Goal: Task Accomplishment & Management: Use online tool/utility

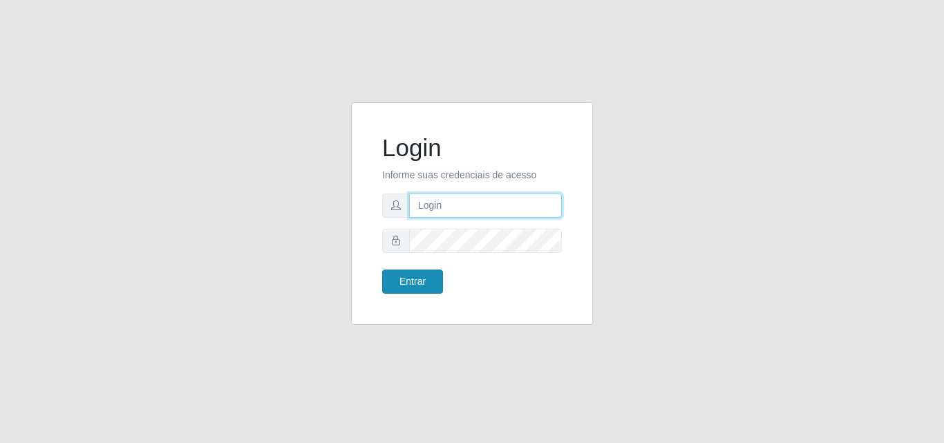
type input "[EMAIL_ADDRESS][DOMAIN_NAME]"
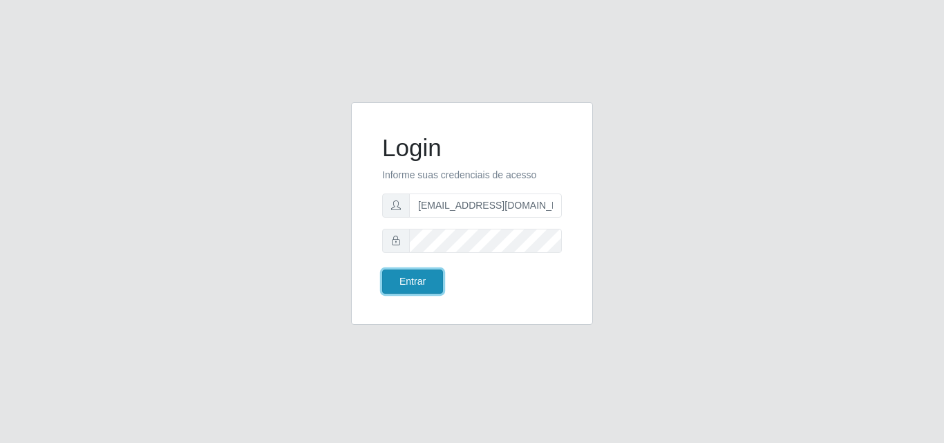
click at [423, 279] on button "Entrar" at bounding box center [412, 282] width 61 height 24
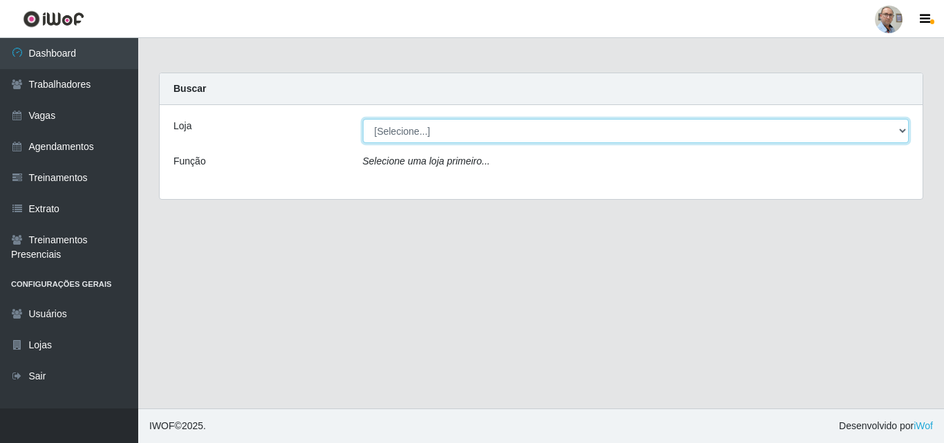
click at [453, 126] on select "[Selecione...] Mar Vermelho - Loja 04" at bounding box center [636, 131] width 547 height 24
select select "251"
click at [363, 119] on select "[Selecione...] Mar Vermelho - Loja 04" at bounding box center [636, 131] width 547 height 24
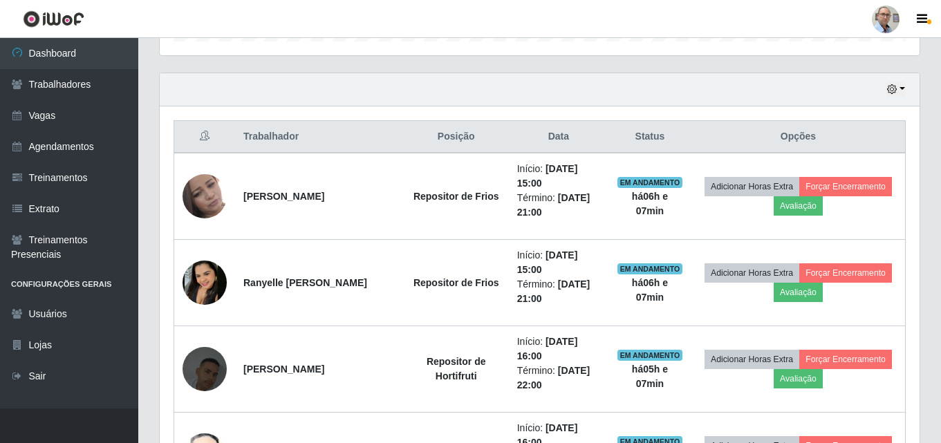
scroll to position [484, 0]
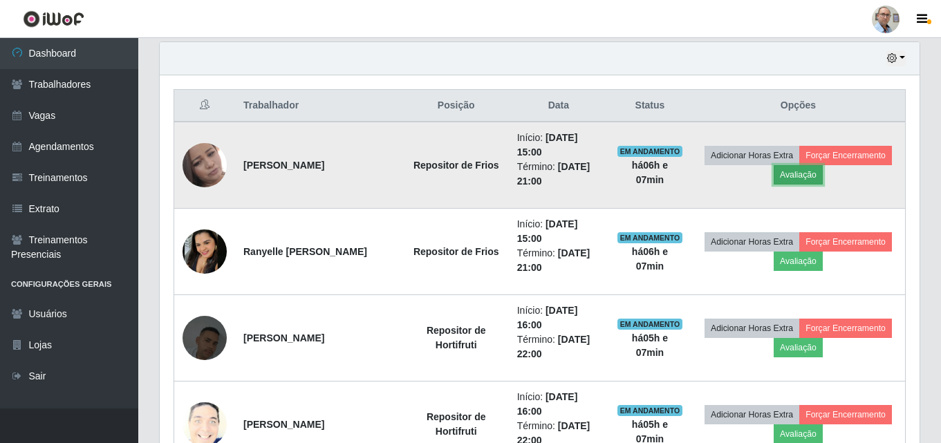
click at [823, 174] on button "Avaliação" at bounding box center [798, 174] width 49 height 19
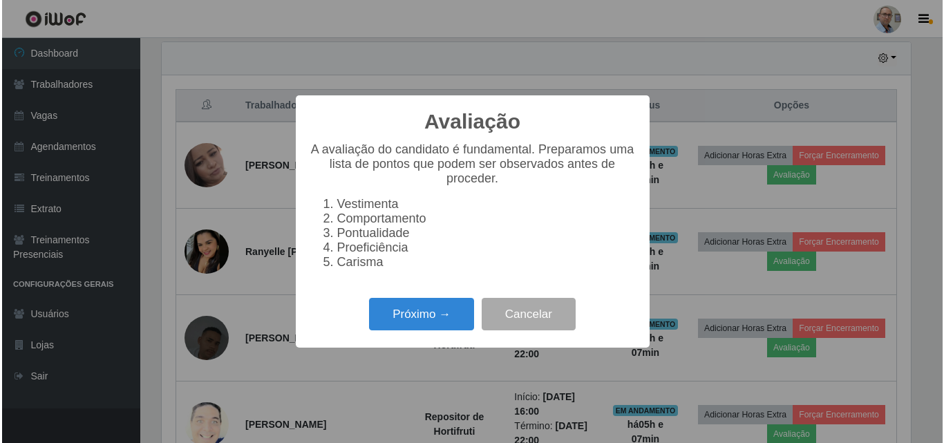
scroll to position [287, 753]
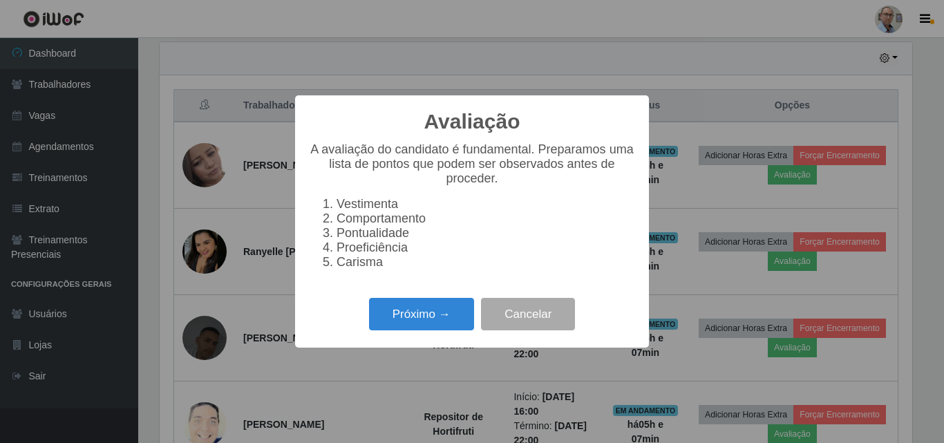
click at [380, 343] on div "Avaliação × A avaliação do candidato é fundamental. Preparamos uma lista de pon…" at bounding box center [472, 221] width 354 height 252
click at [411, 325] on button "Próximo →" at bounding box center [421, 314] width 105 height 32
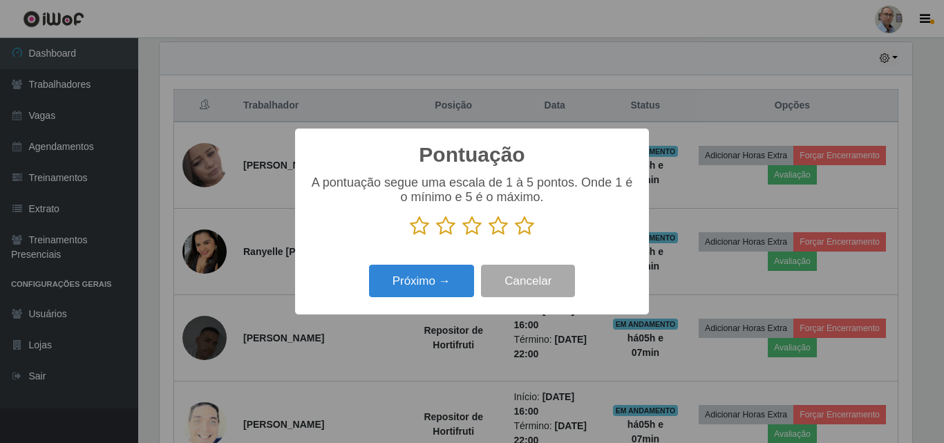
click at [527, 231] on icon at bounding box center [524, 226] width 19 height 21
click at [515, 236] on input "radio" at bounding box center [515, 236] width 0 height 0
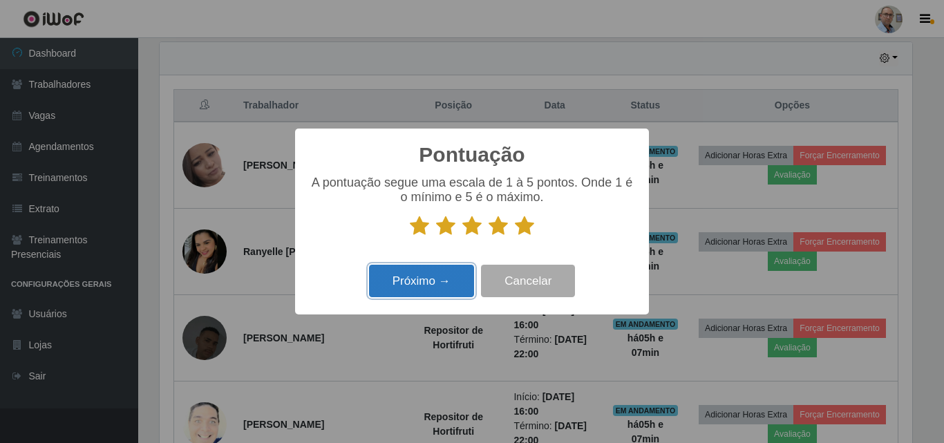
click at [418, 278] on button "Próximo →" at bounding box center [421, 281] width 105 height 32
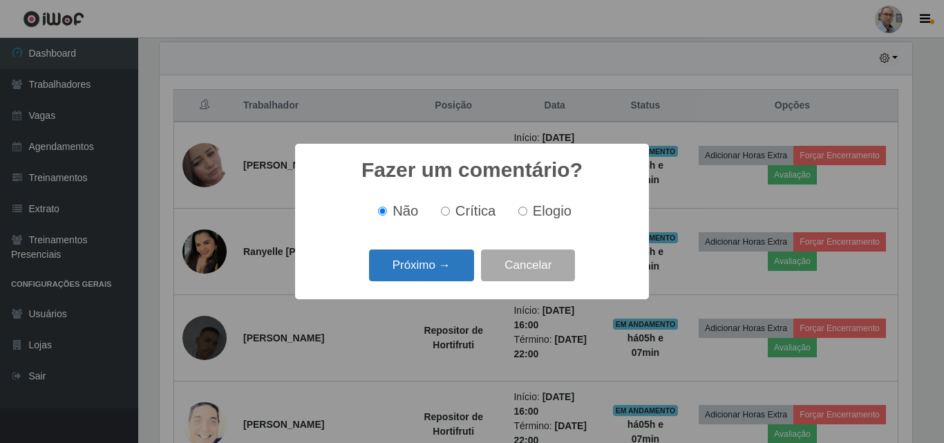
click at [412, 270] on button "Próximo →" at bounding box center [421, 266] width 105 height 32
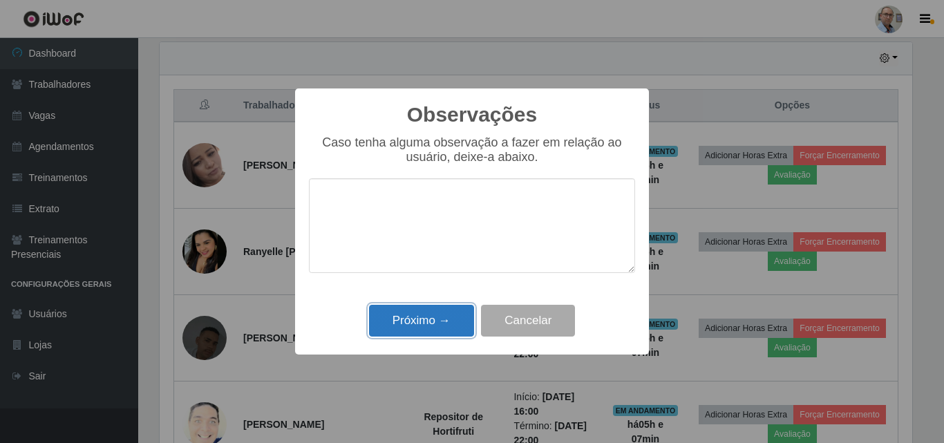
click at [413, 335] on button "Próximo →" at bounding box center [421, 321] width 105 height 32
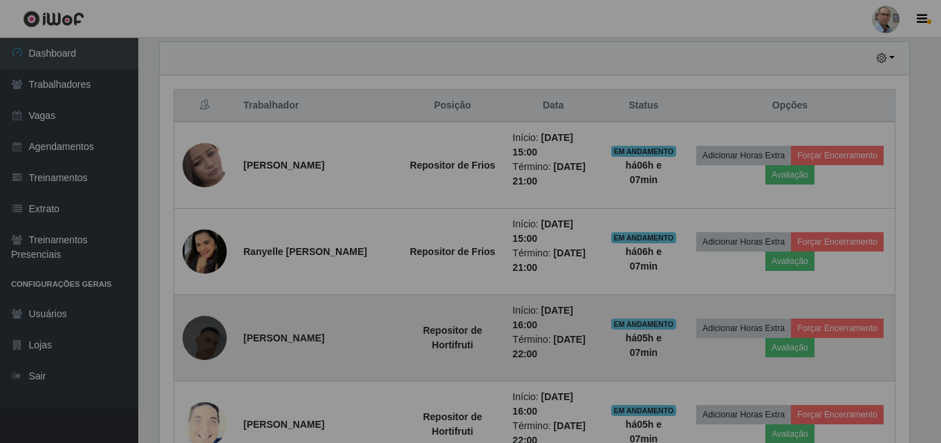
scroll to position [287, 760]
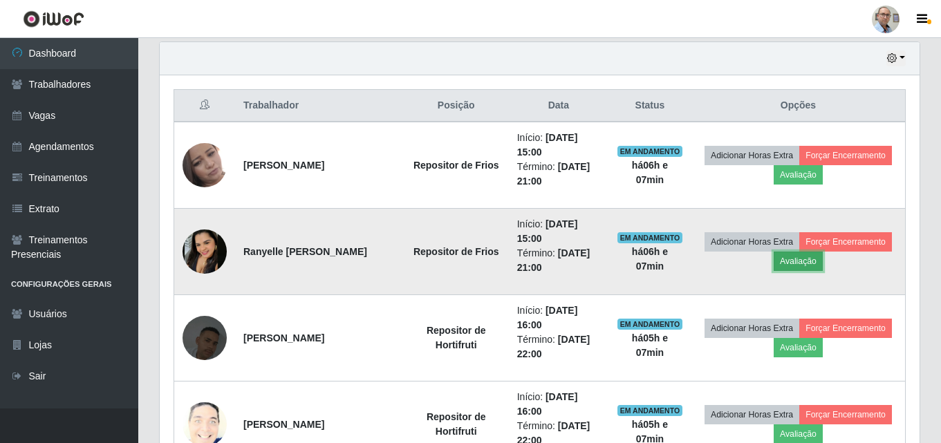
click at [823, 261] on button "Avaliação" at bounding box center [798, 261] width 49 height 19
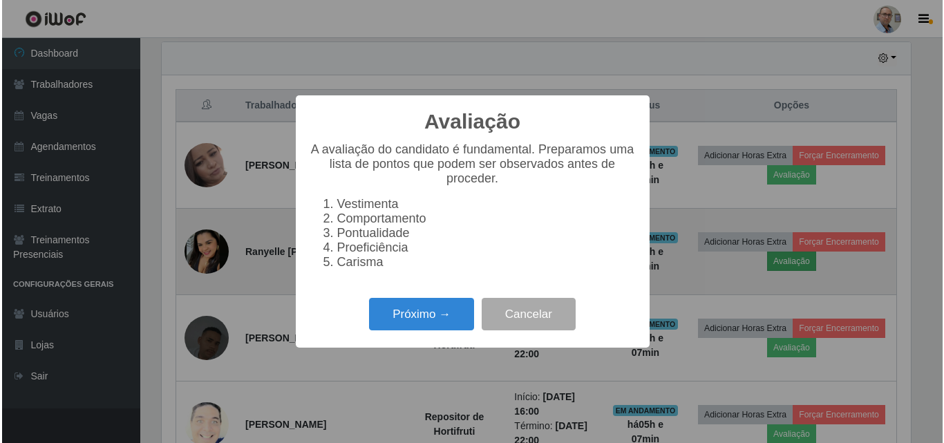
scroll to position [287, 753]
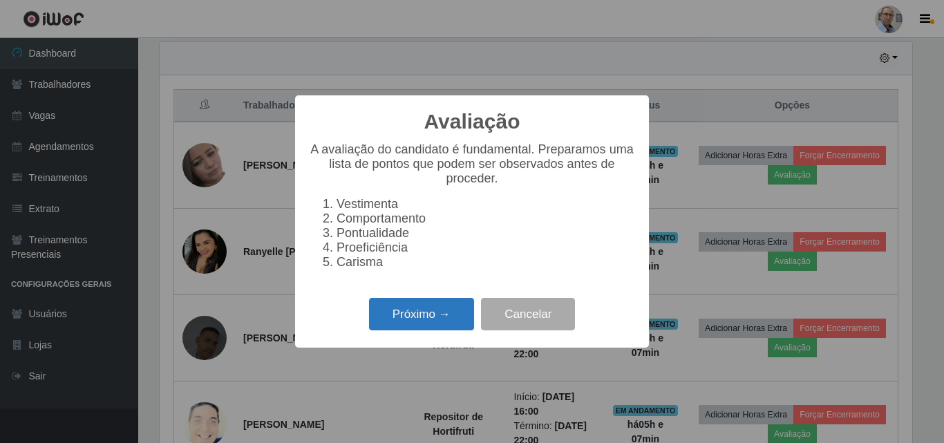
click at [429, 324] on button "Próximo →" at bounding box center [421, 314] width 105 height 32
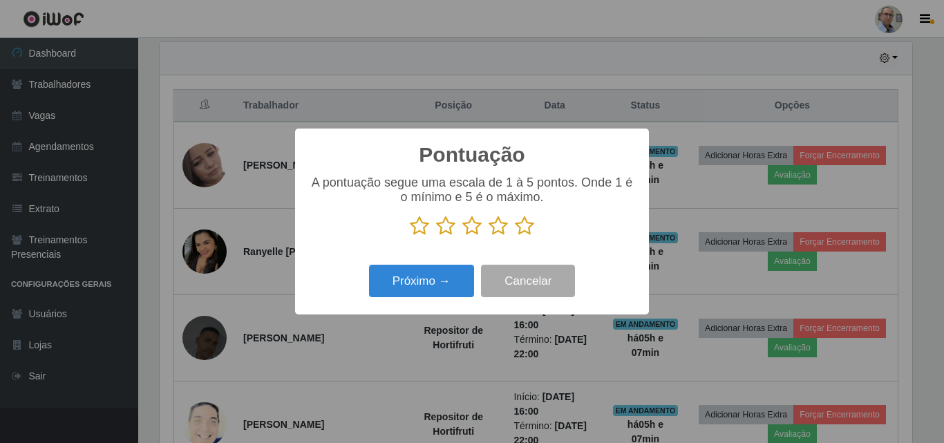
click at [525, 231] on icon at bounding box center [524, 226] width 19 height 21
click at [515, 236] on input "radio" at bounding box center [515, 236] width 0 height 0
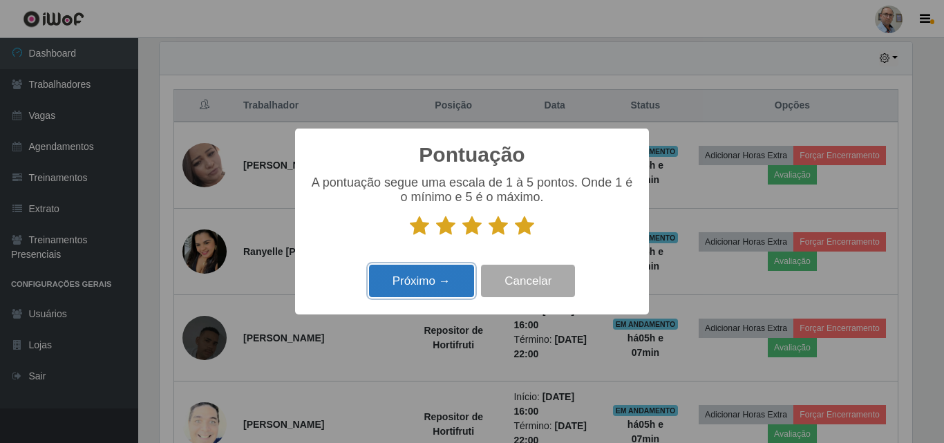
click at [426, 284] on button "Próximo →" at bounding box center [421, 281] width 105 height 32
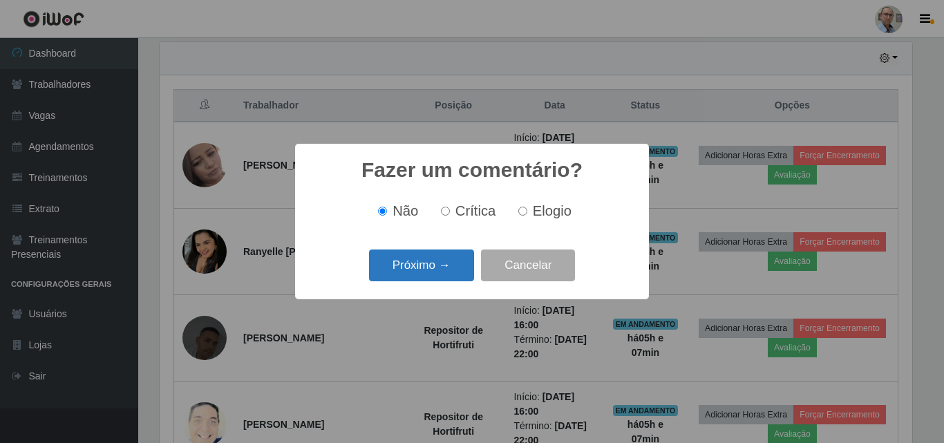
click at [412, 276] on button "Próximo →" at bounding box center [421, 266] width 105 height 32
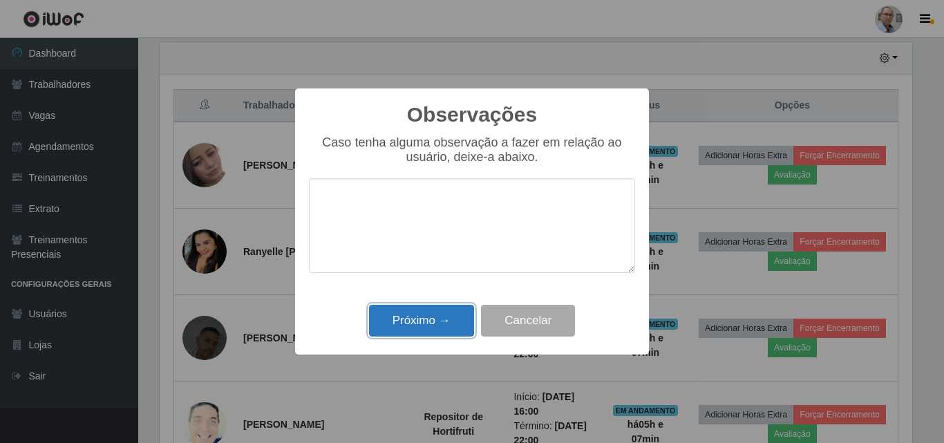
click at [407, 318] on button "Próximo →" at bounding box center [421, 321] width 105 height 32
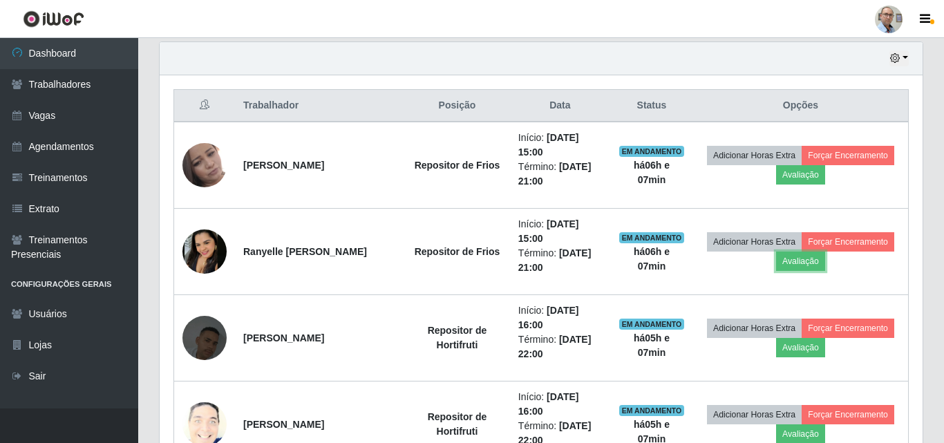
scroll to position [287, 760]
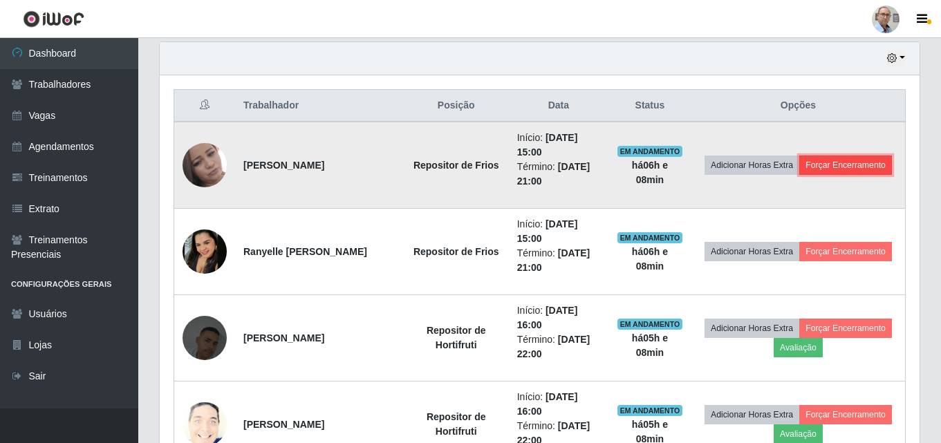
click at [799, 172] on button "Forçar Encerramento" at bounding box center [845, 165] width 93 height 19
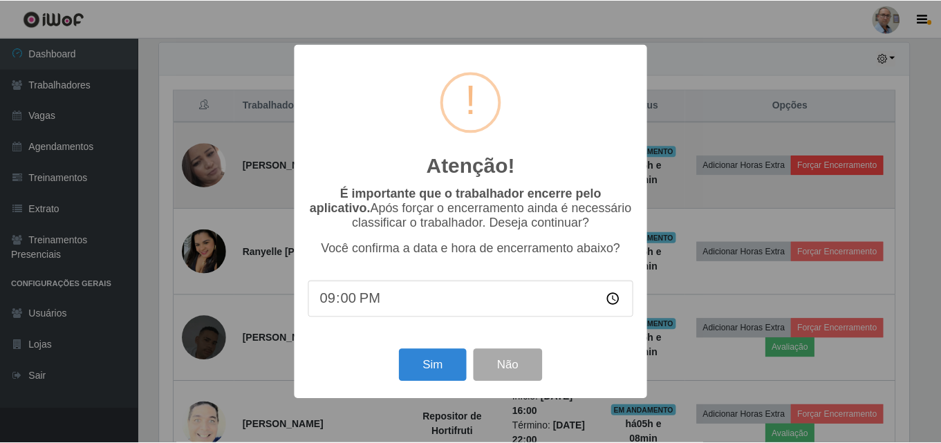
scroll to position [287, 753]
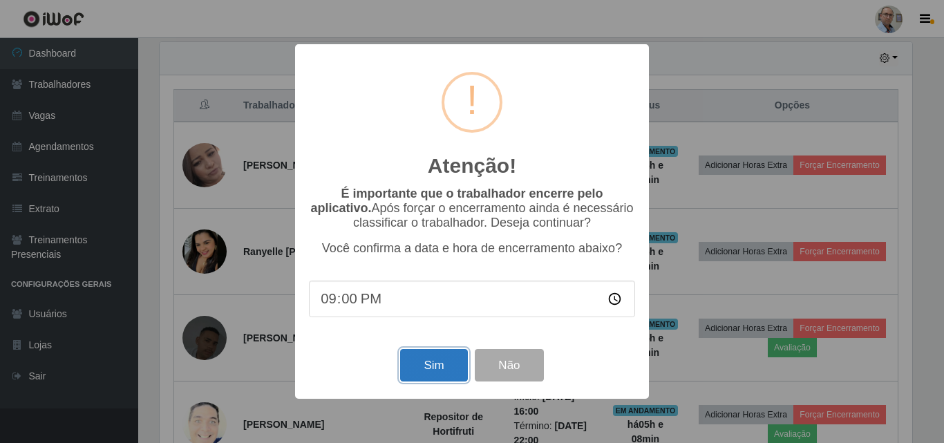
click at [431, 364] on button "Sim" at bounding box center [433, 365] width 67 height 32
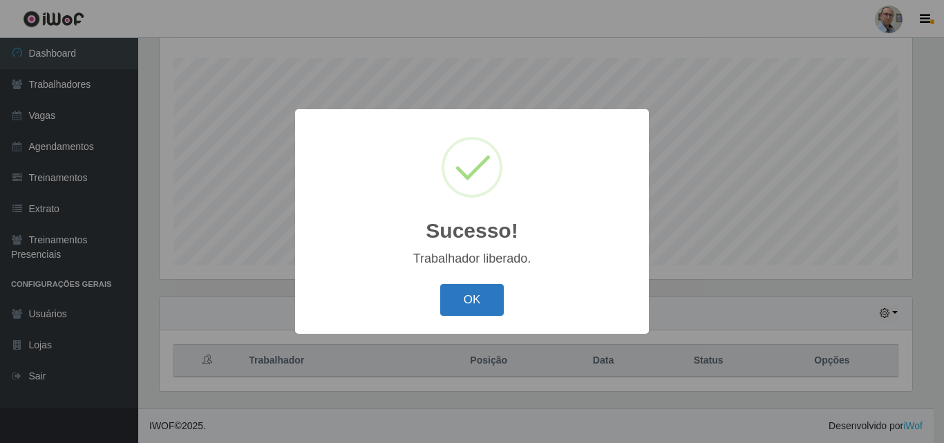
click at [484, 299] on button "OK" at bounding box center [472, 300] width 64 height 32
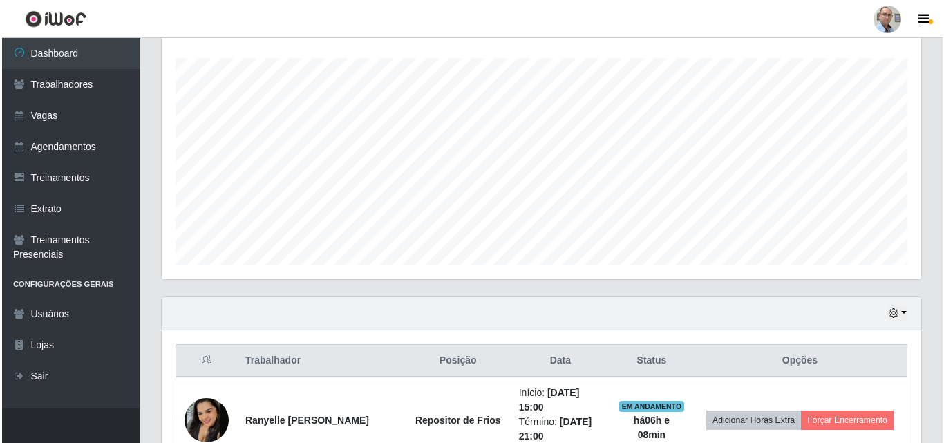
scroll to position [367, 0]
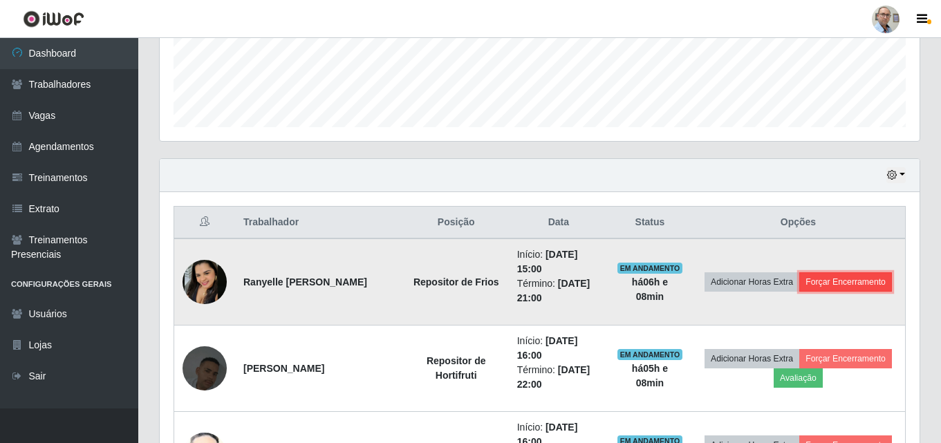
click at [808, 289] on button "Forçar Encerramento" at bounding box center [845, 281] width 93 height 19
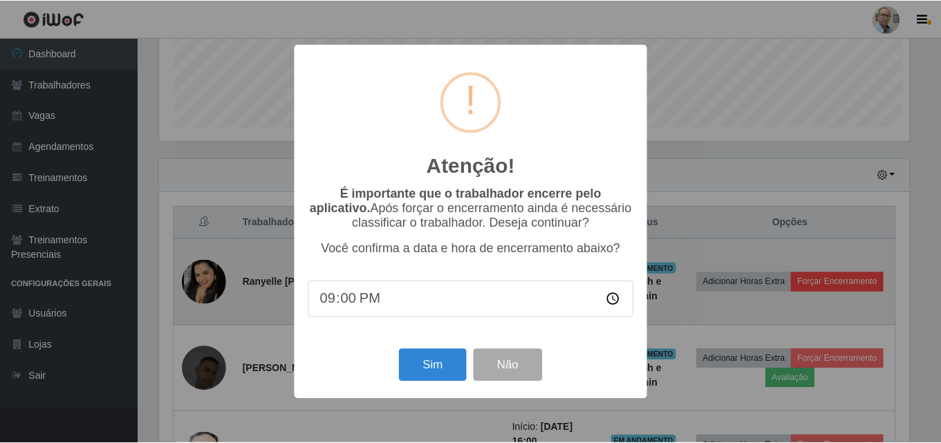
scroll to position [287, 753]
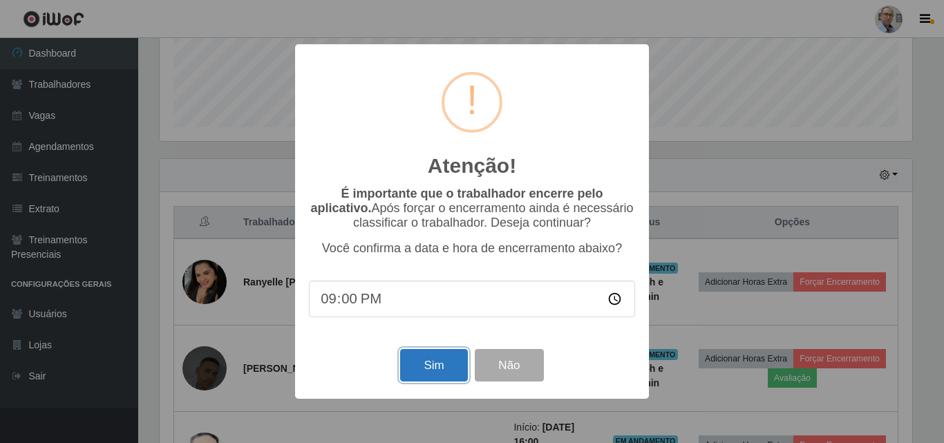
click at [442, 361] on button "Sim" at bounding box center [433, 365] width 67 height 32
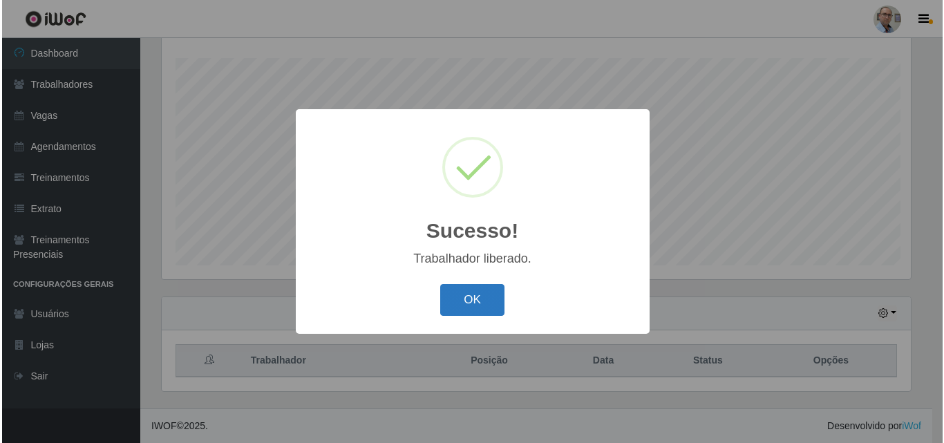
scroll to position [0, 0]
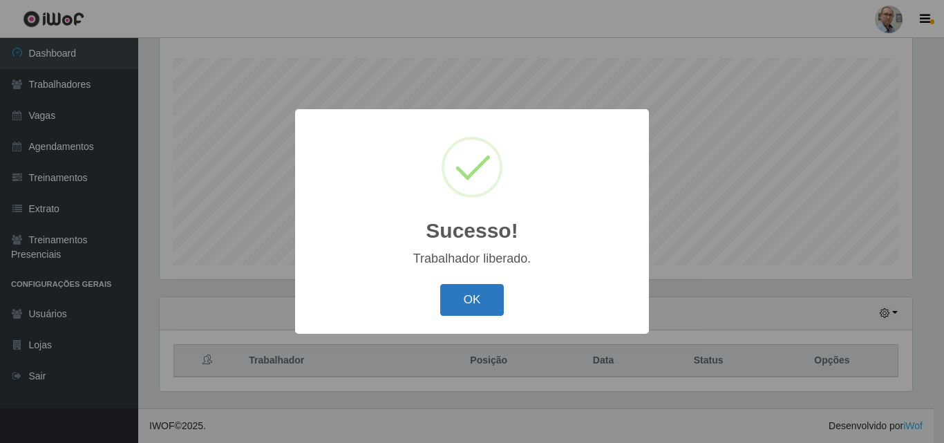
click at [479, 295] on button "OK" at bounding box center [472, 300] width 64 height 32
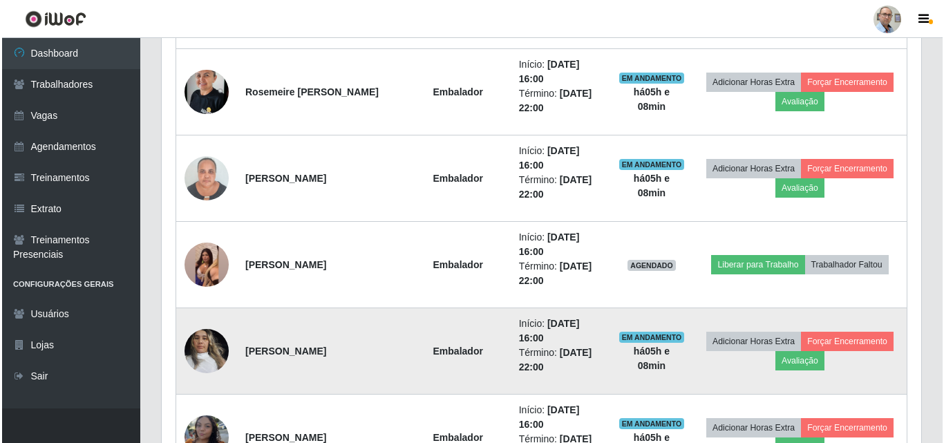
scroll to position [1335, 0]
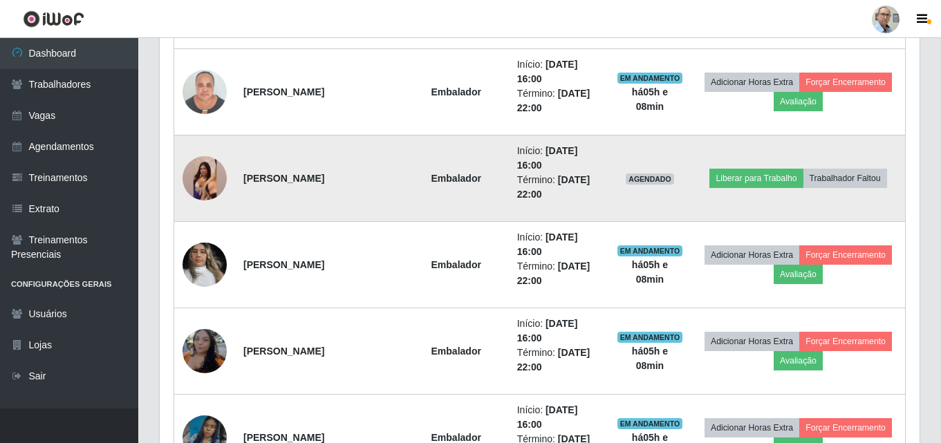
click at [212, 168] on img at bounding box center [205, 178] width 44 height 98
click at [201, 167] on img at bounding box center [205, 178] width 44 height 98
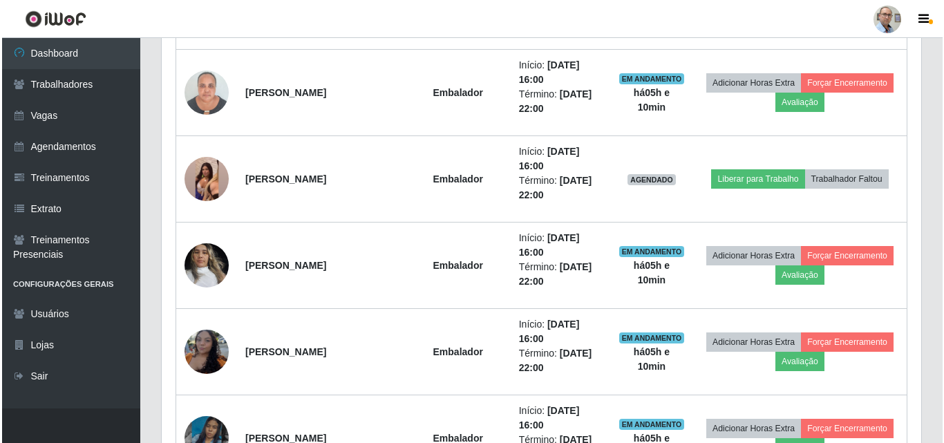
scroll to position [1266, 0]
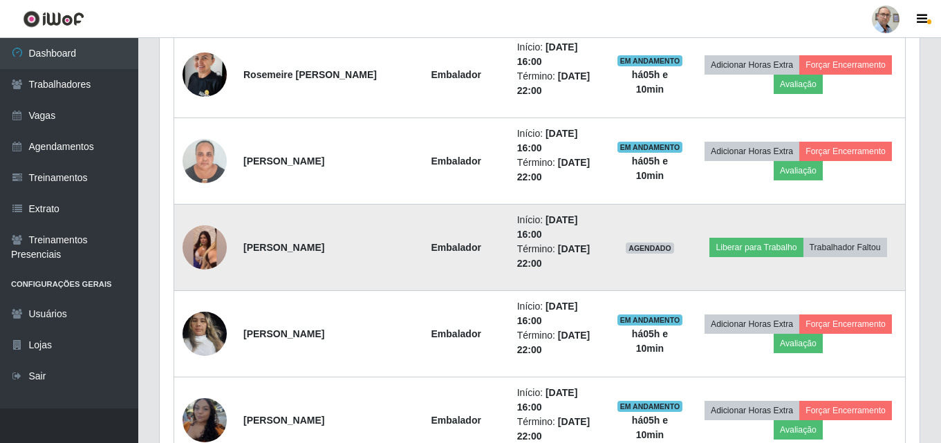
click at [207, 239] on img at bounding box center [205, 247] width 44 height 98
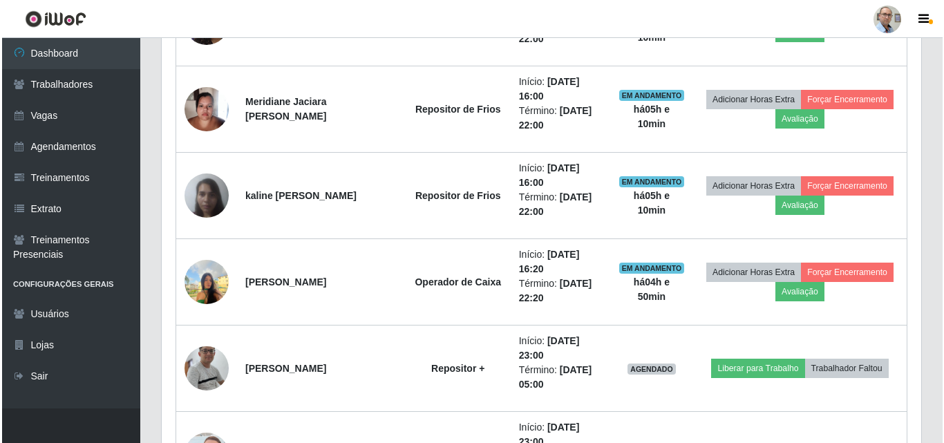
scroll to position [2026, 0]
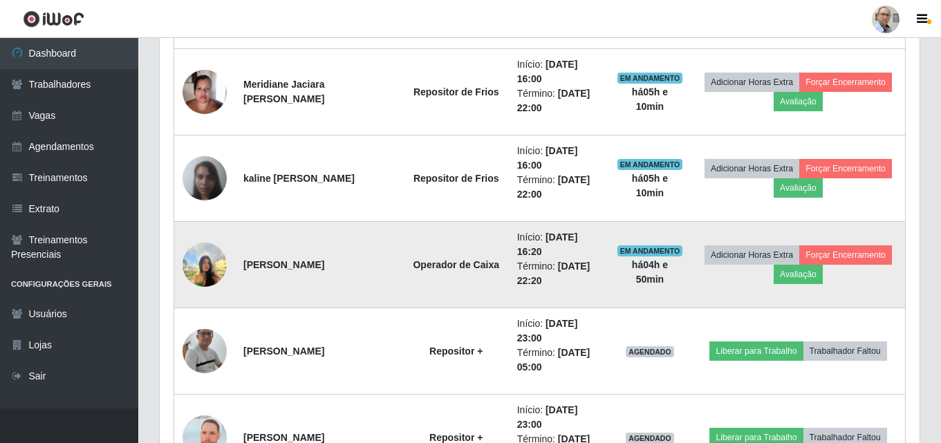
click at [206, 261] on img at bounding box center [205, 264] width 44 height 59
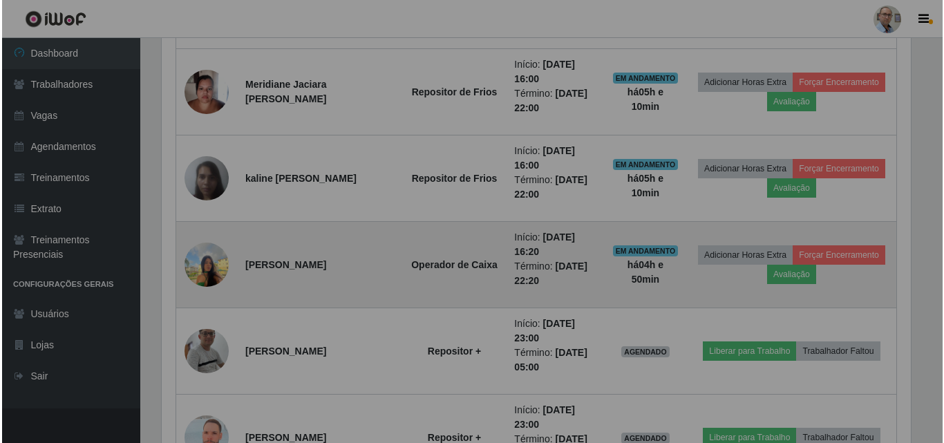
scroll to position [287, 760]
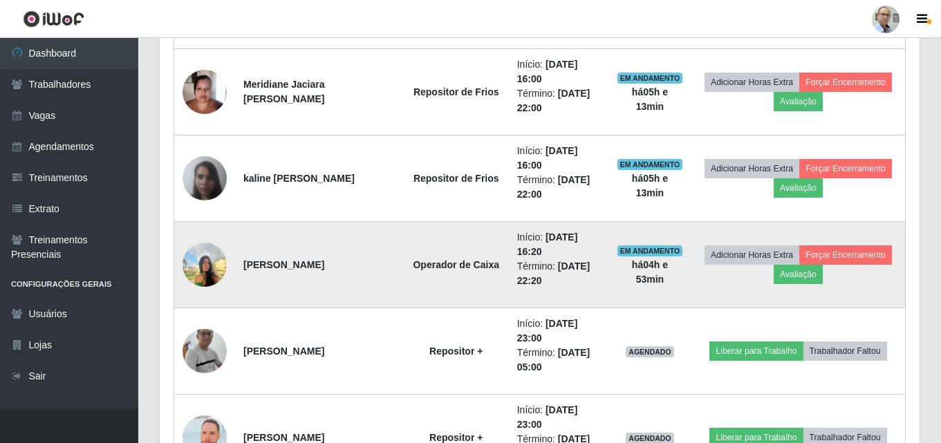
click at [196, 265] on img at bounding box center [205, 264] width 44 height 59
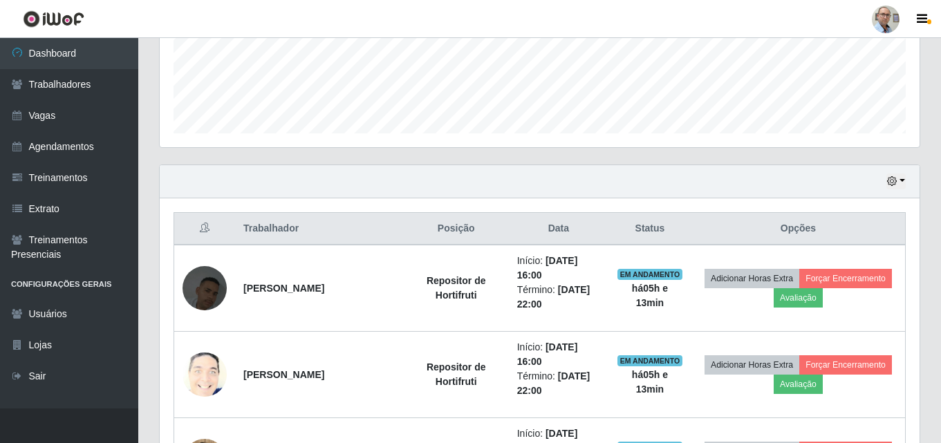
scroll to position [160, 0]
